Goal: Task Accomplishment & Management: Use online tool/utility

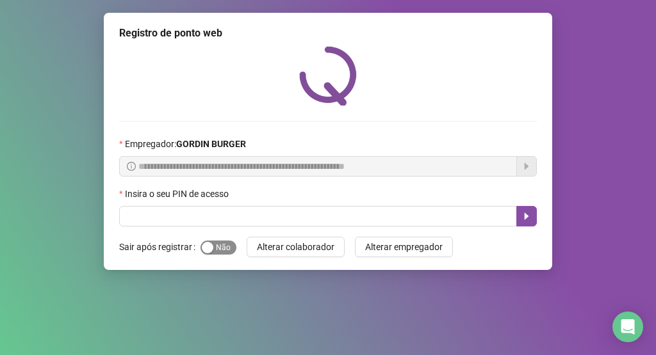
click at [218, 250] on span "Sim Não" at bounding box center [218, 248] width 36 height 14
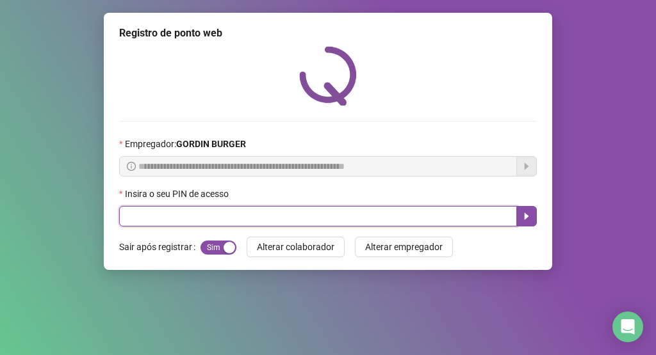
click at [222, 218] on input "text" at bounding box center [318, 216] width 398 height 20
type input "*****"
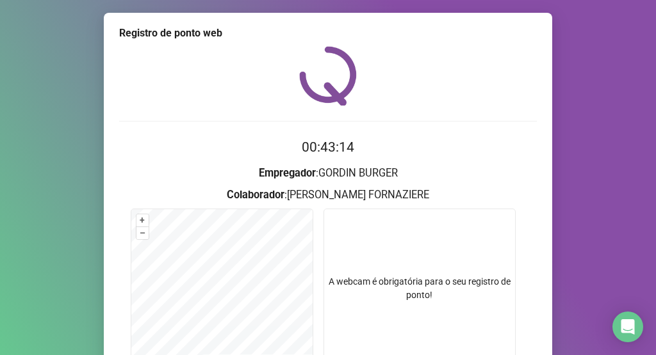
scroll to position [145, 0]
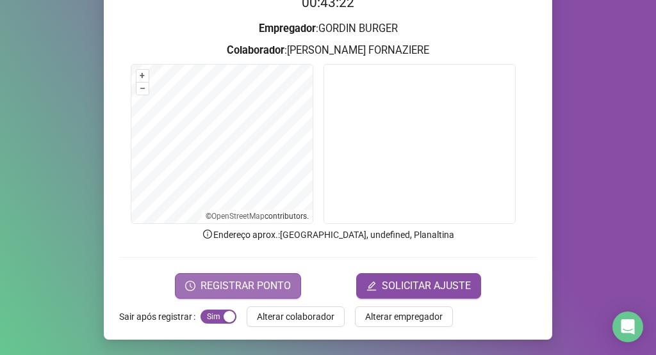
click at [246, 284] on span "REGISTRAR PONTO" at bounding box center [245, 285] width 90 height 15
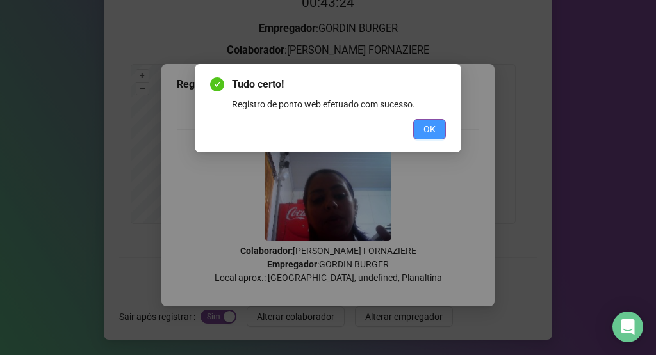
click at [428, 129] on span "OK" at bounding box center [429, 129] width 12 height 14
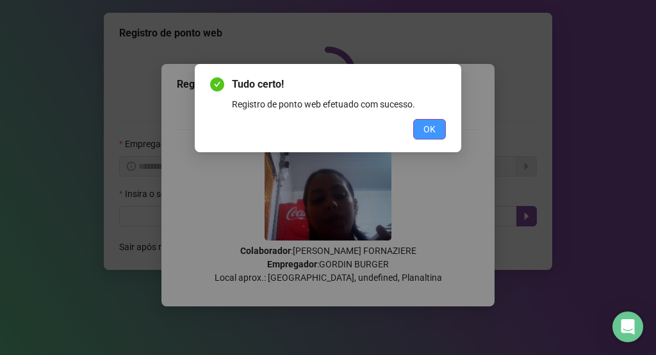
scroll to position [0, 0]
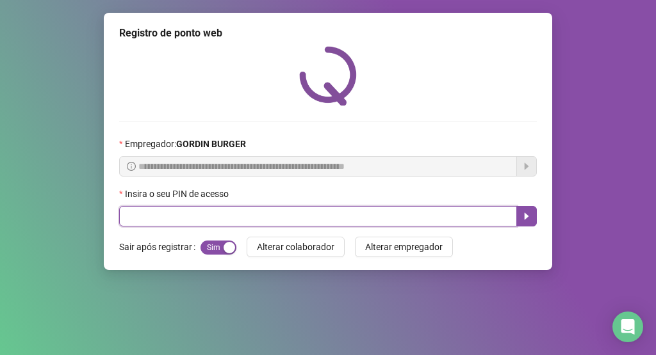
click at [419, 209] on input "text" at bounding box center [318, 216] width 398 height 20
type input "*****"
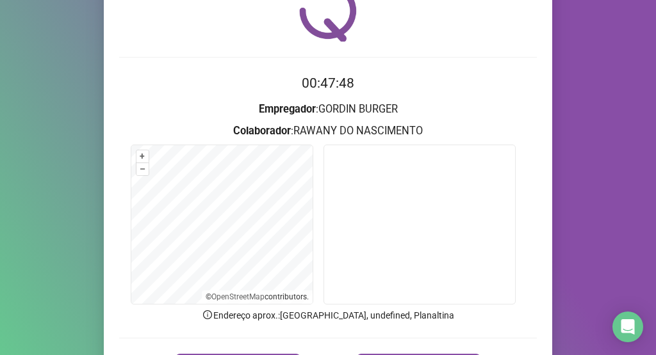
scroll to position [128, 0]
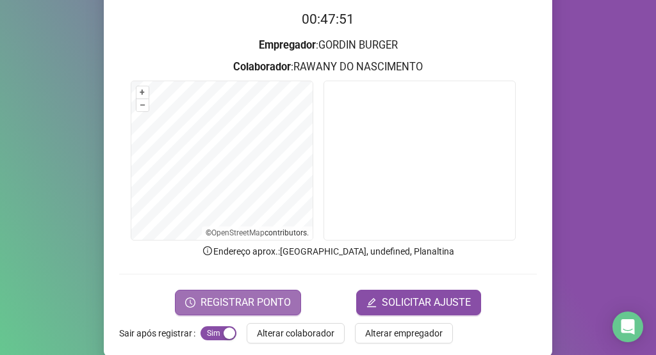
click at [252, 305] on span "REGISTRAR PONTO" at bounding box center [245, 302] width 90 height 15
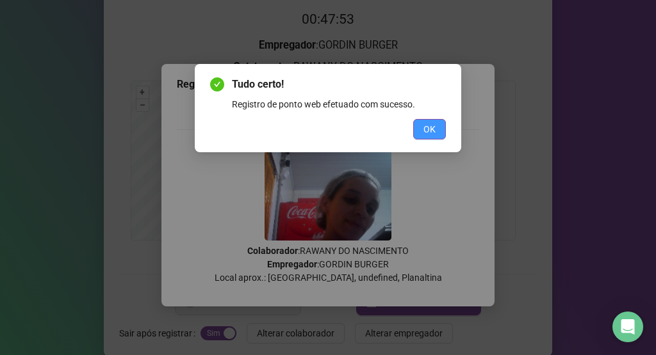
click at [433, 136] on button "OK" at bounding box center [429, 129] width 33 height 20
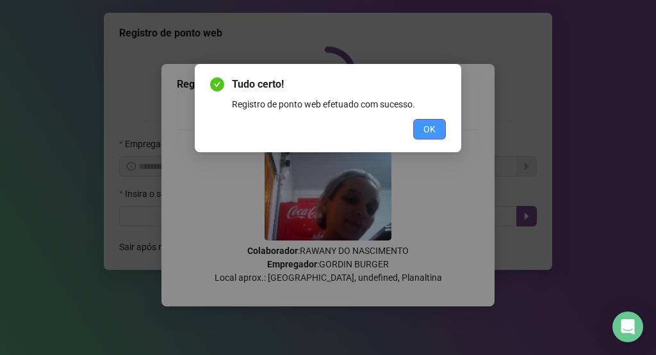
scroll to position [0, 0]
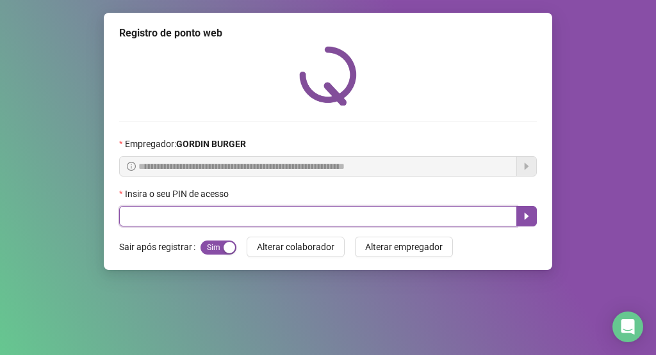
click at [355, 210] on input "text" at bounding box center [318, 216] width 398 height 20
type input "*****"
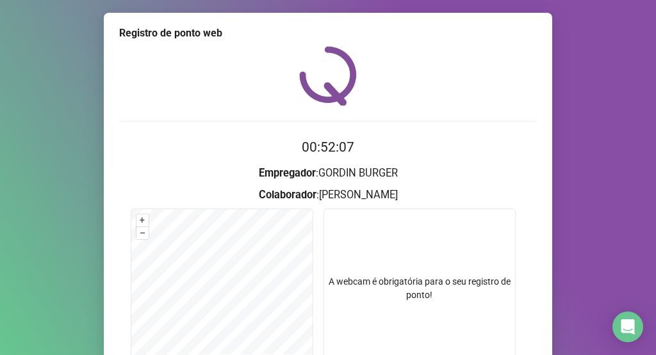
scroll to position [145, 0]
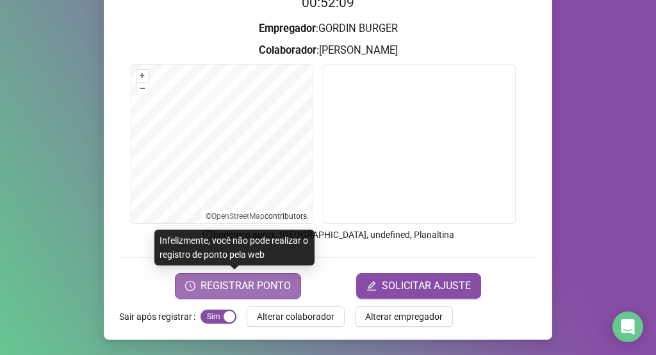
click at [256, 285] on span "REGISTRAR PONTO" at bounding box center [245, 285] width 90 height 15
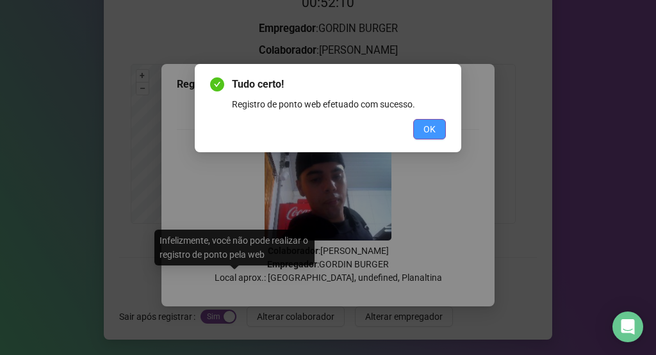
click at [435, 135] on span "OK" at bounding box center [429, 129] width 12 height 14
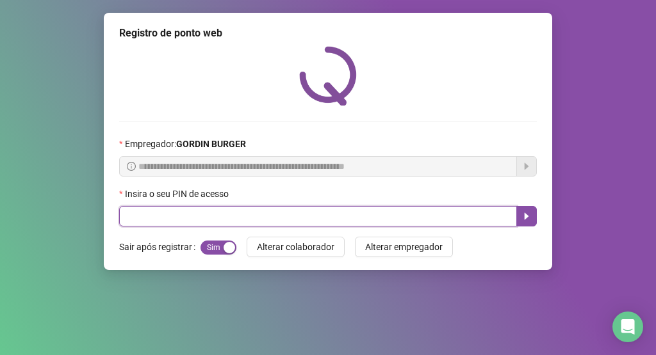
click at [437, 222] on input "text" at bounding box center [318, 216] width 398 height 20
type input "*****"
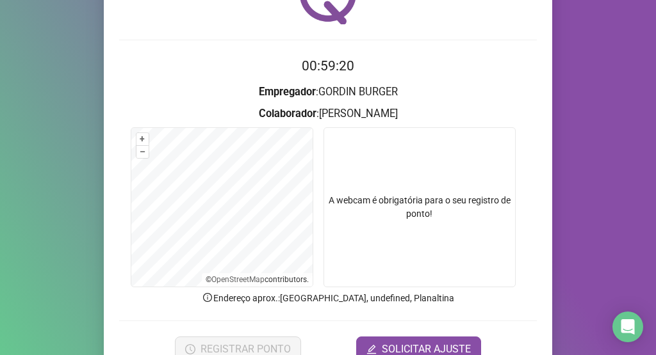
scroll to position [145, 0]
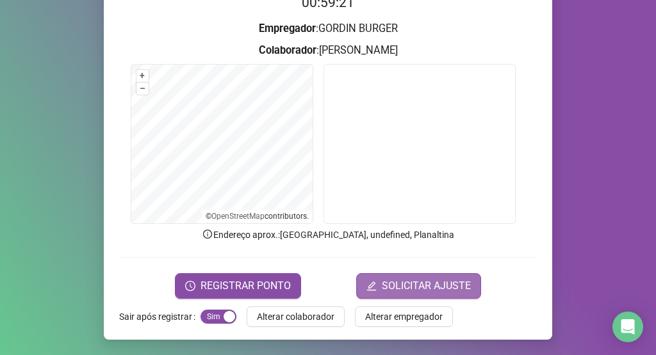
click at [433, 276] on button "SOLICITAR AJUSTE" at bounding box center [418, 286] width 125 height 26
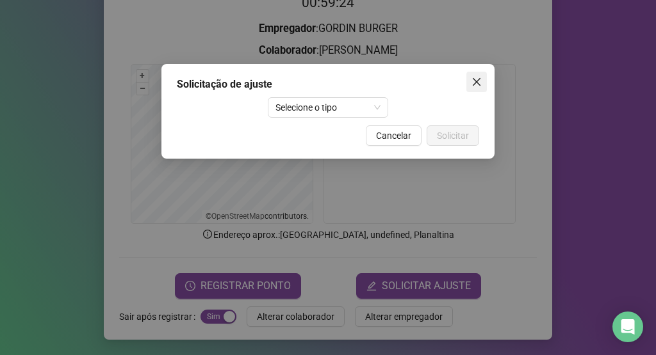
click at [471, 83] on icon "close" at bounding box center [476, 82] width 10 height 10
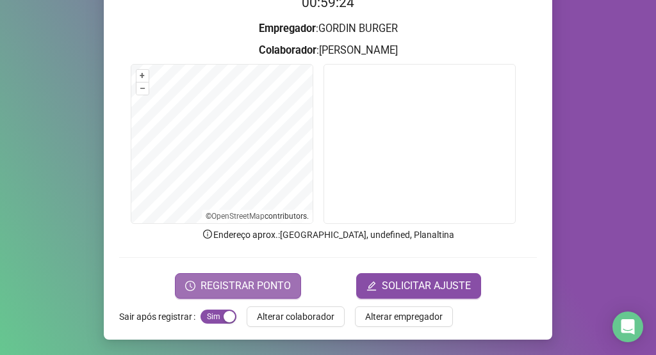
click at [210, 291] on span "REGISTRAR PONTO" at bounding box center [245, 285] width 90 height 15
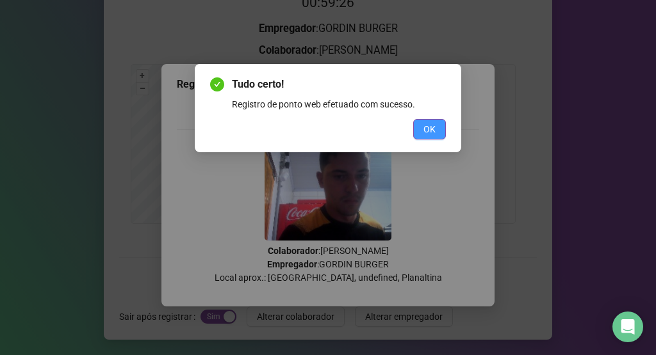
click at [426, 138] on button "OK" at bounding box center [429, 129] width 33 height 20
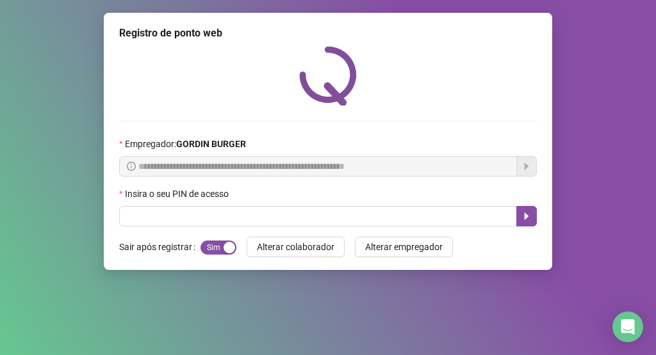
scroll to position [0, 0]
